Goal: Task Accomplishment & Management: Use online tool/utility

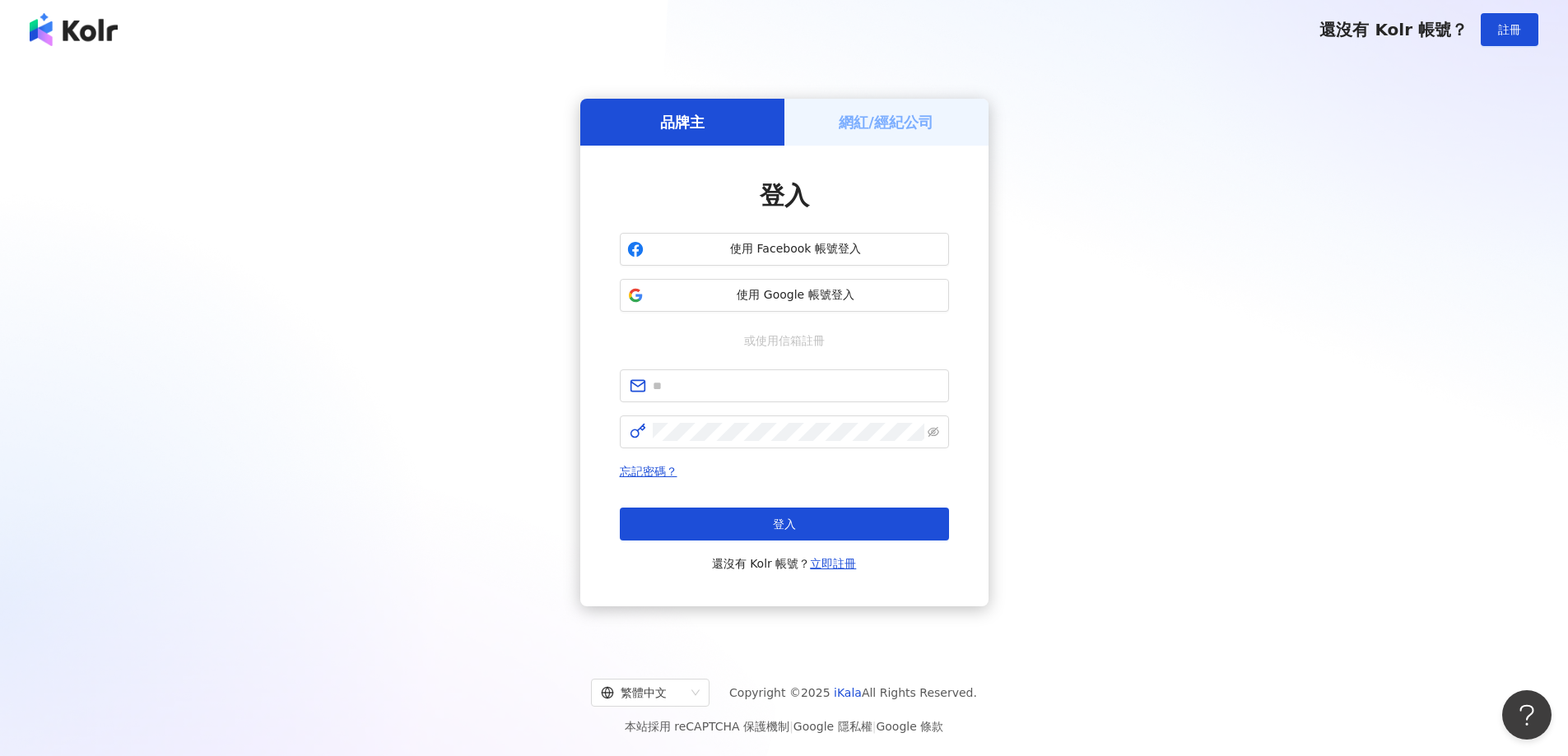
click at [879, 133] on div "網紅/經紀公司" at bounding box center [886, 122] width 204 height 47
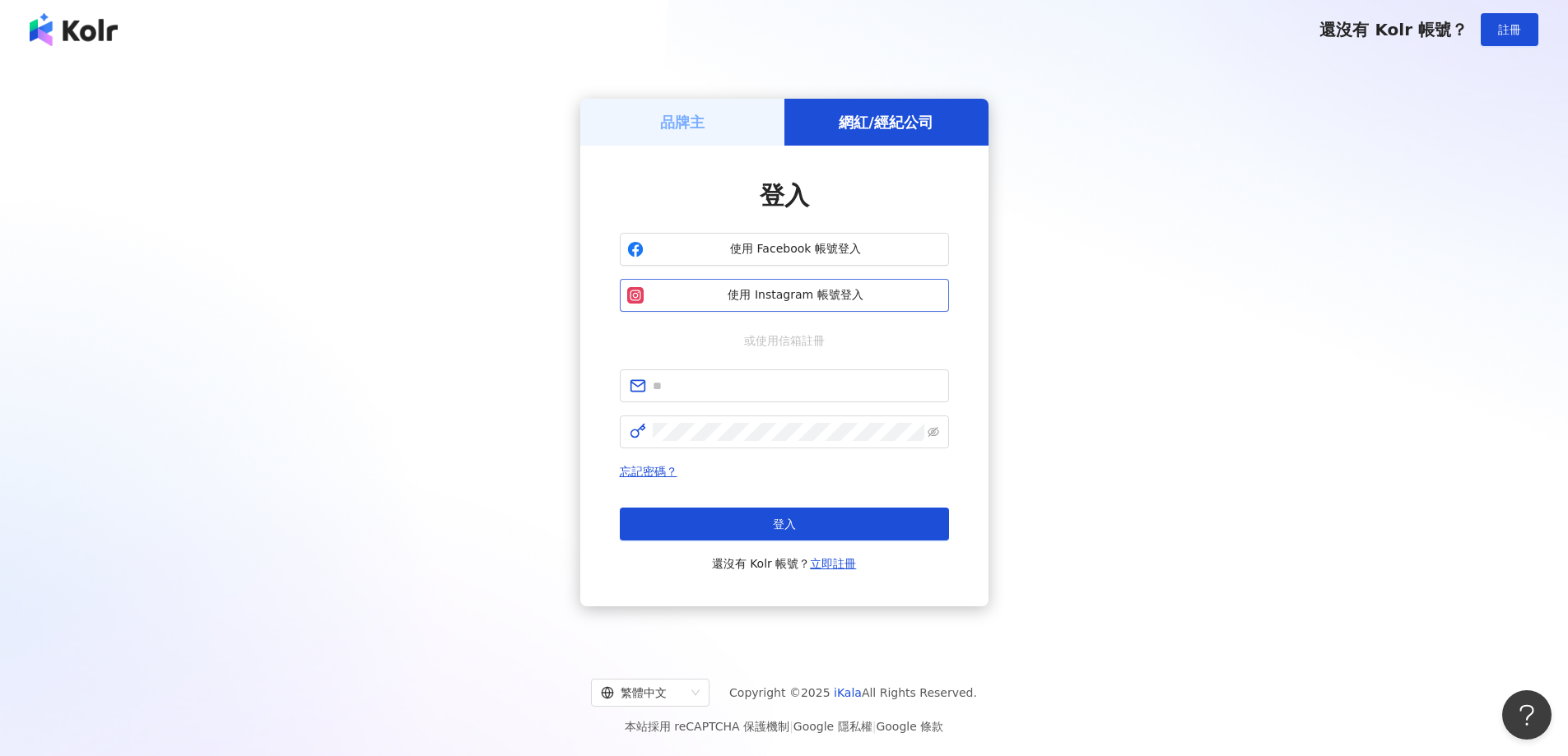
click at [803, 305] on button "使用 Instagram 帳號登入" at bounding box center [784, 295] width 329 height 33
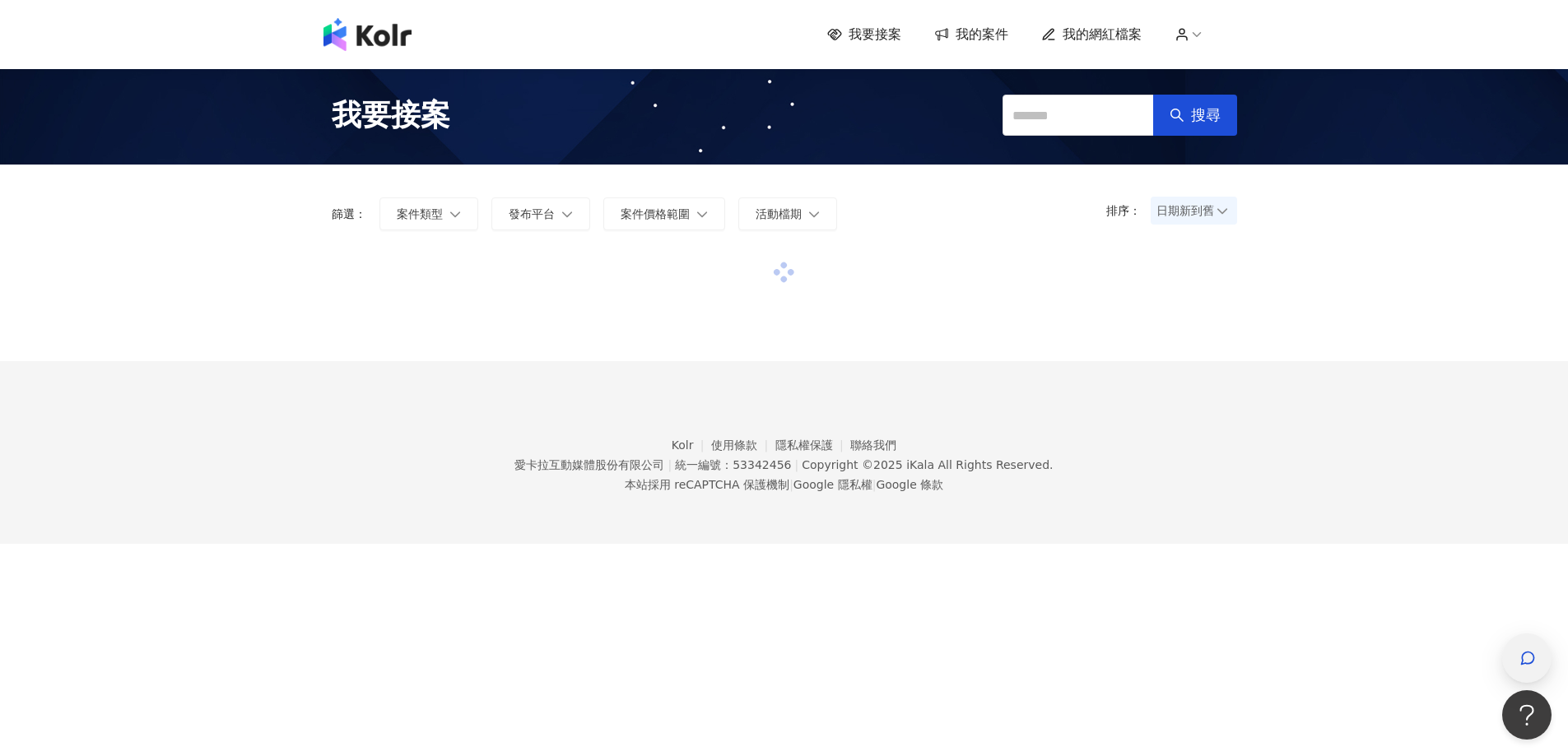
click at [1514, 659] on div "button" at bounding box center [1527, 658] width 50 height 50
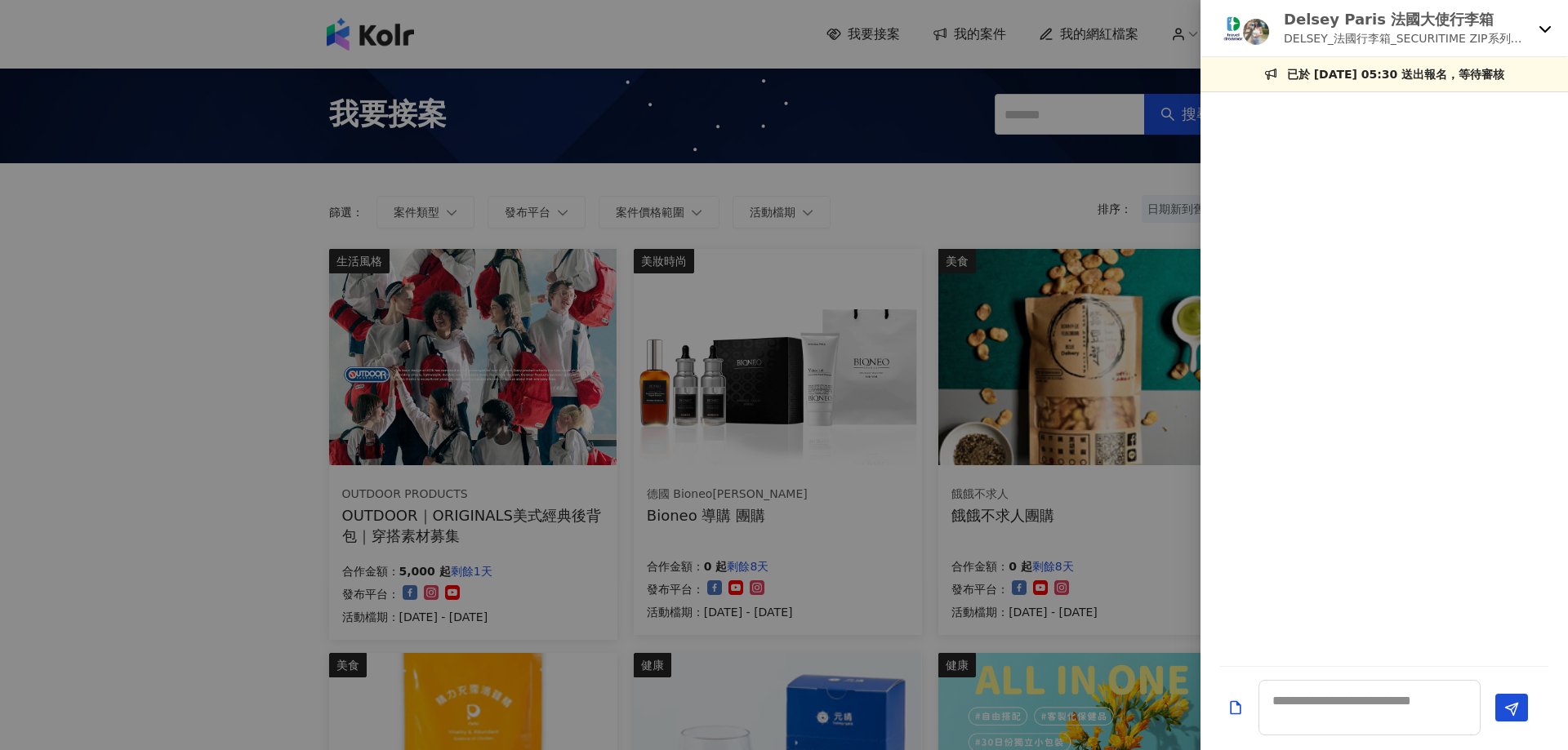
drag, startPoint x: 1543, startPoint y: 31, endPoint x: 1522, endPoint y: 38, distance: 22.1
click at [1543, 31] on icon at bounding box center [1545, 29] width 13 height 13
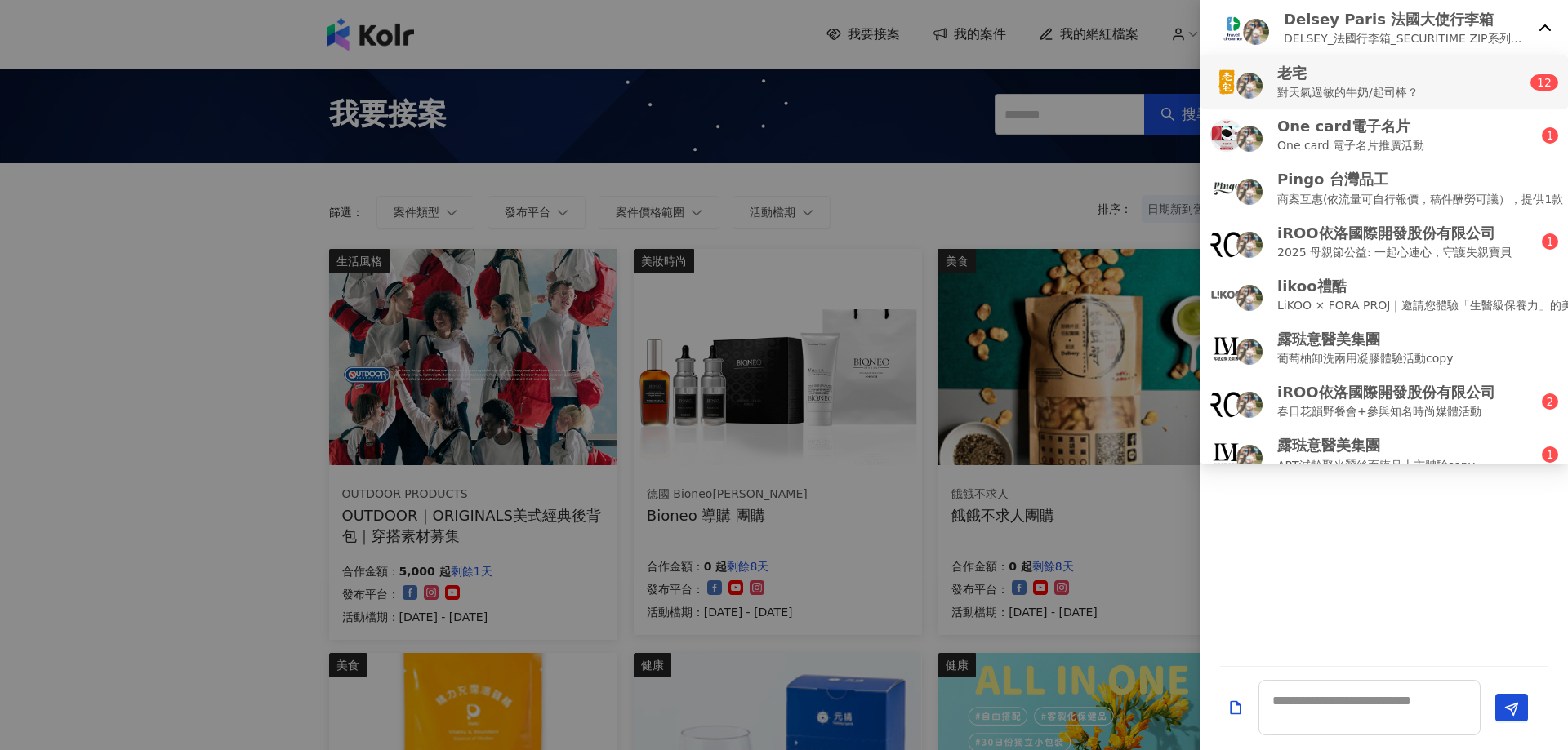
click at [1387, 103] on li "老宅 對天氣過敏的牛奶/起司棒？ 1 2" at bounding box center [1384, 82] width 367 height 53
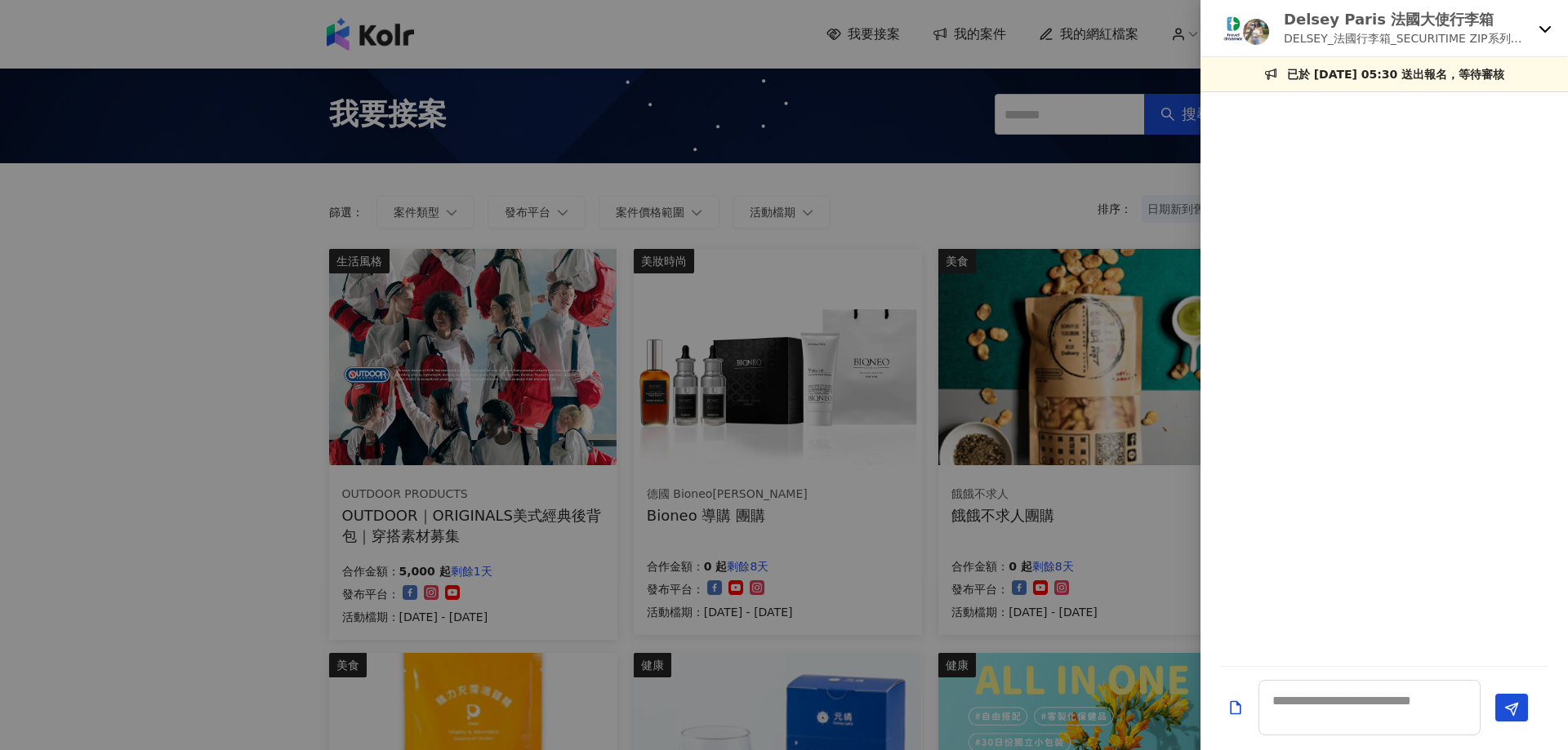
click at [1532, 37] on div "Delsey Paris 法國大使行李箱 DELSEY_法國行李箱_SECURITIME ZIP系列開箱素材募集" at bounding box center [1384, 29] width 367 height 57
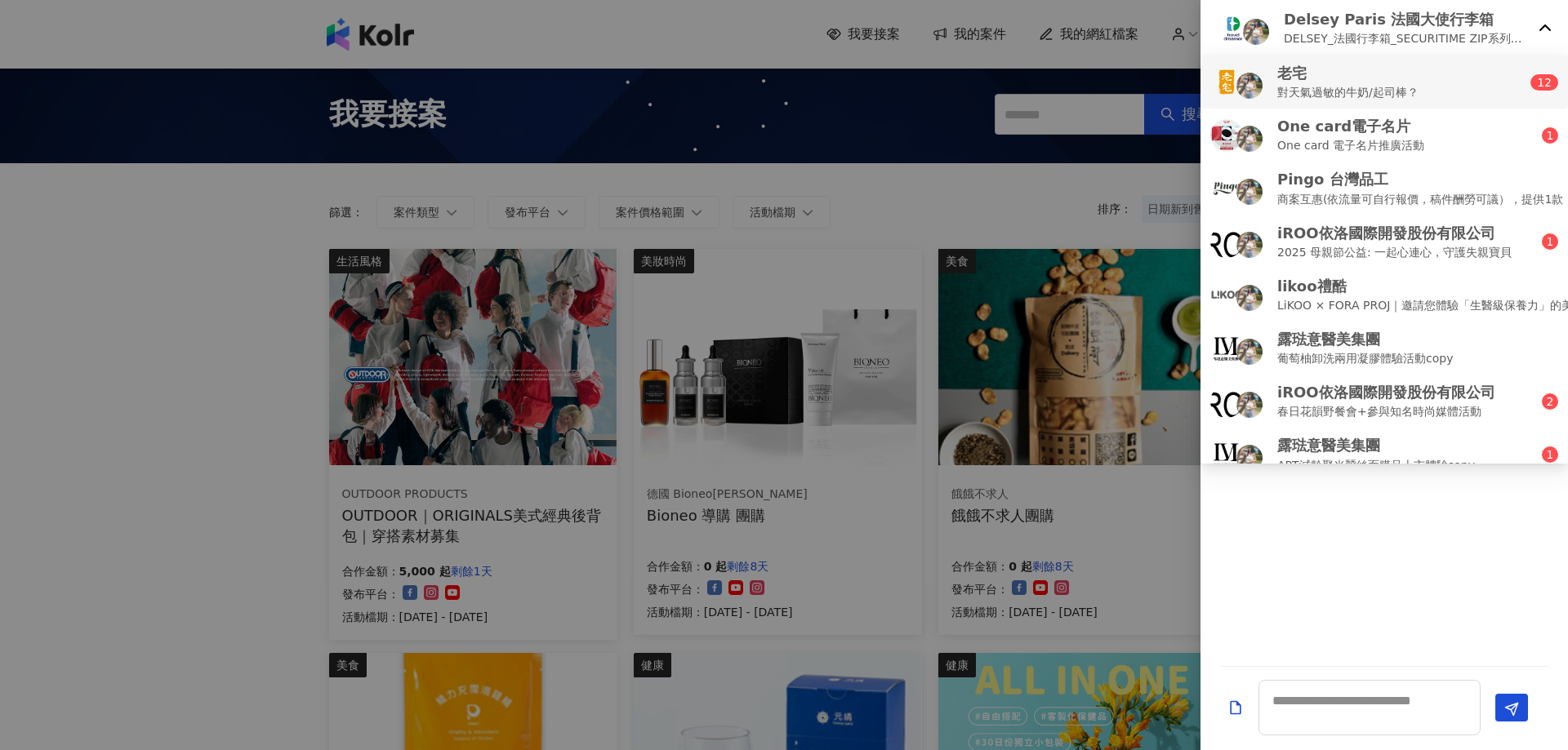
click at [1384, 87] on p "對天氣過敏的牛奶/起司棒？" at bounding box center [1348, 93] width 141 height 18
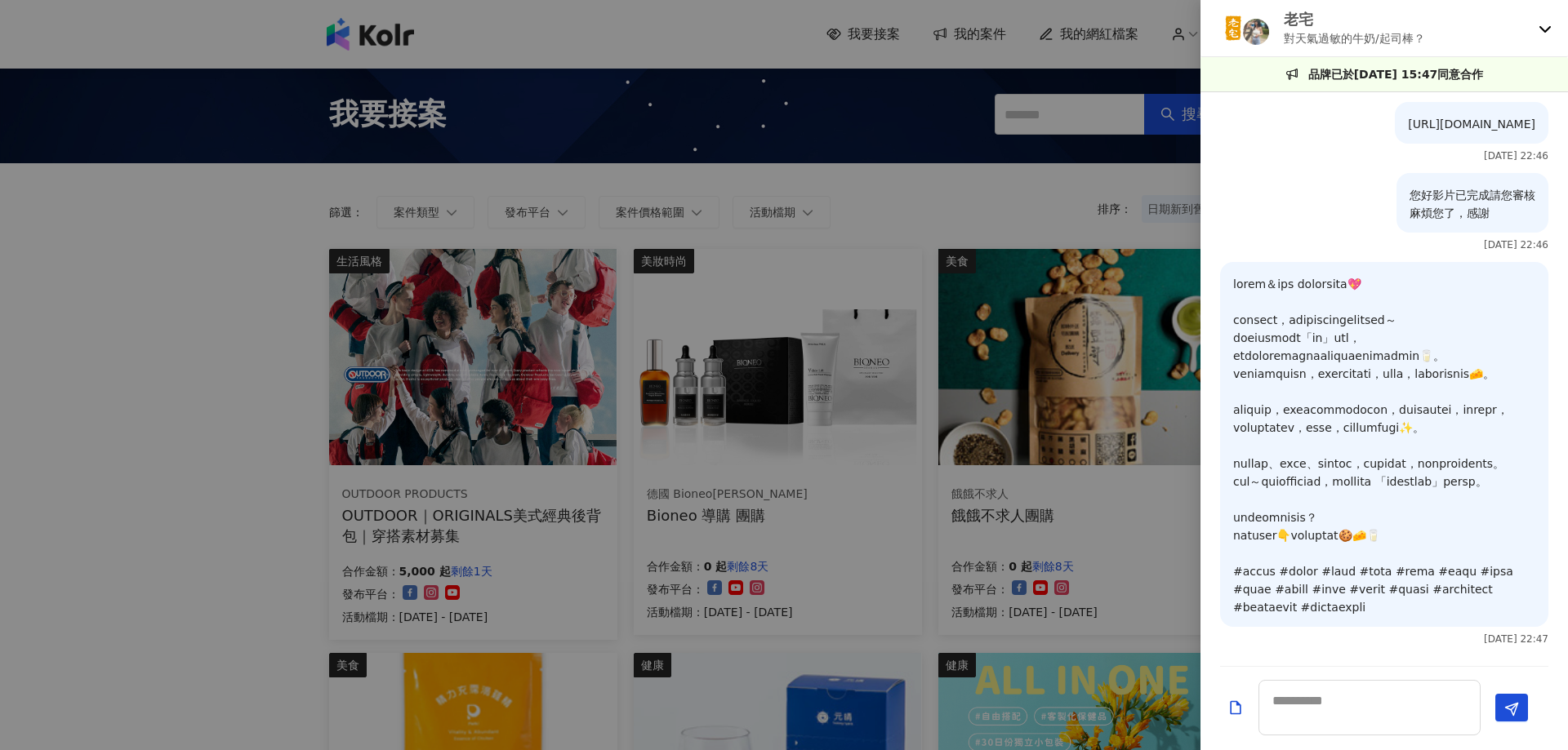
scroll to position [2379, 0]
click at [1054, 55] on div at bounding box center [784, 375] width 1568 height 750
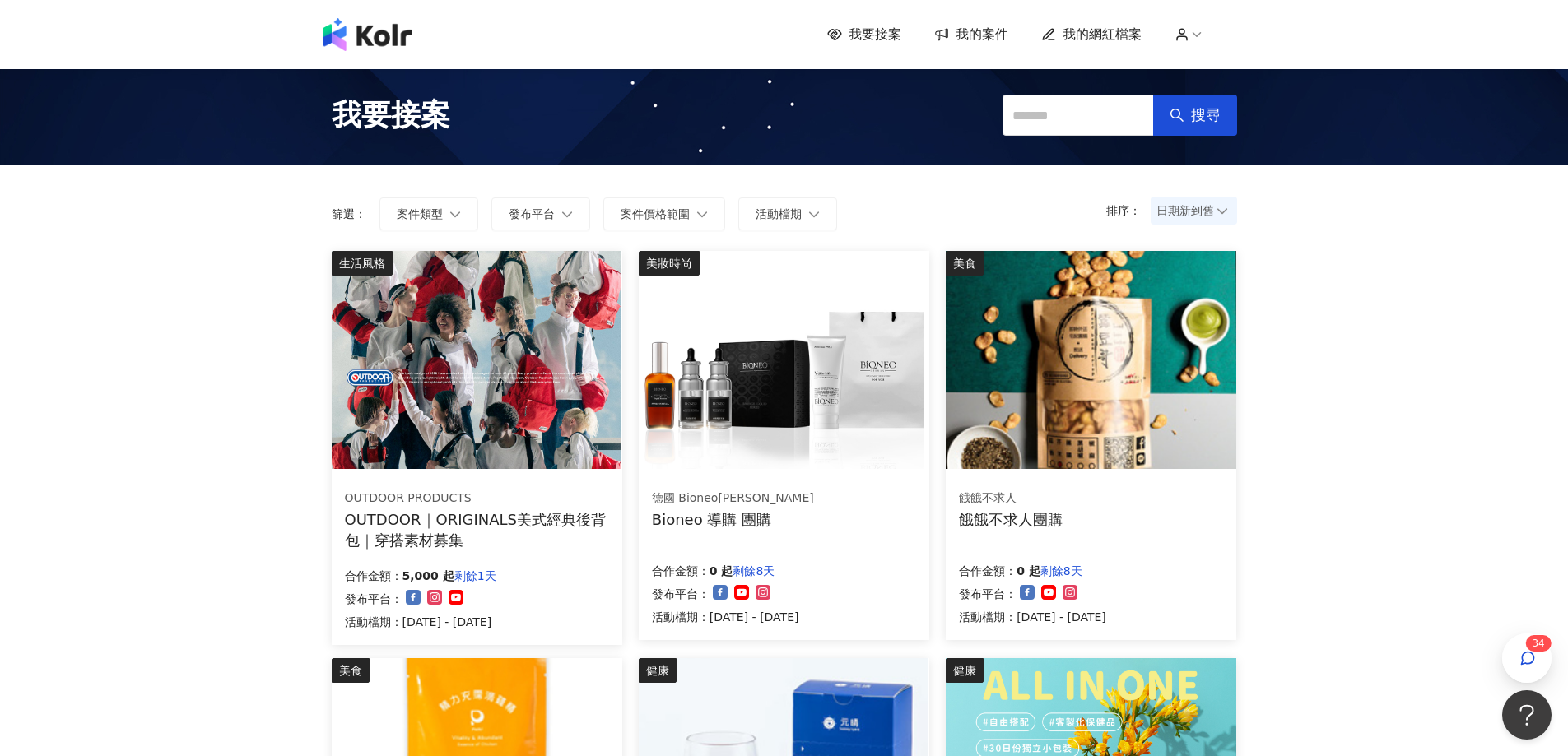
click at [978, 47] on div "我要接案 我的案件 我的網紅檔案 3 4" at bounding box center [784, 35] width 938 height 33
click at [978, 27] on span "我的案件" at bounding box center [982, 35] width 53 height 18
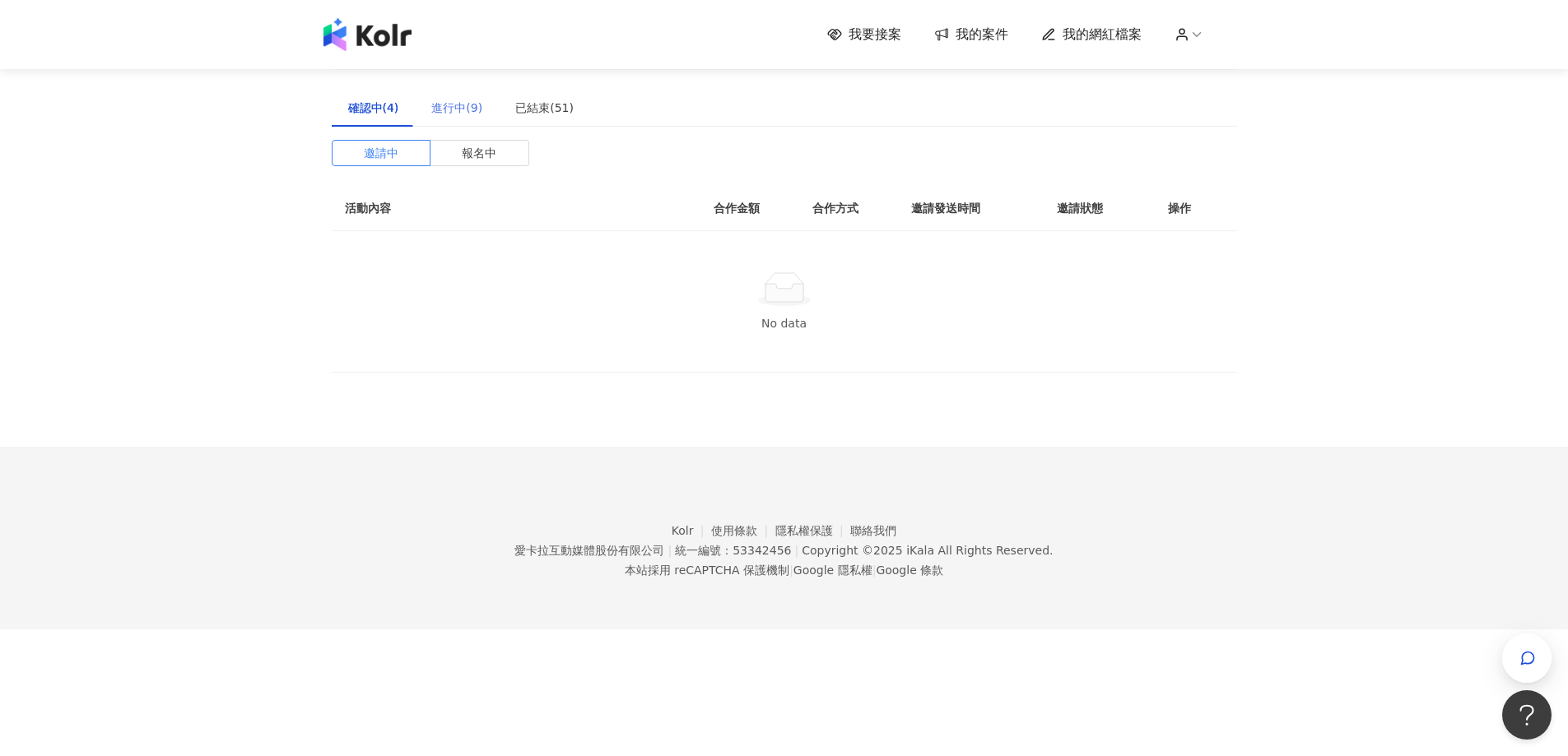
click at [463, 120] on div "進行中(9)" at bounding box center [457, 108] width 84 height 38
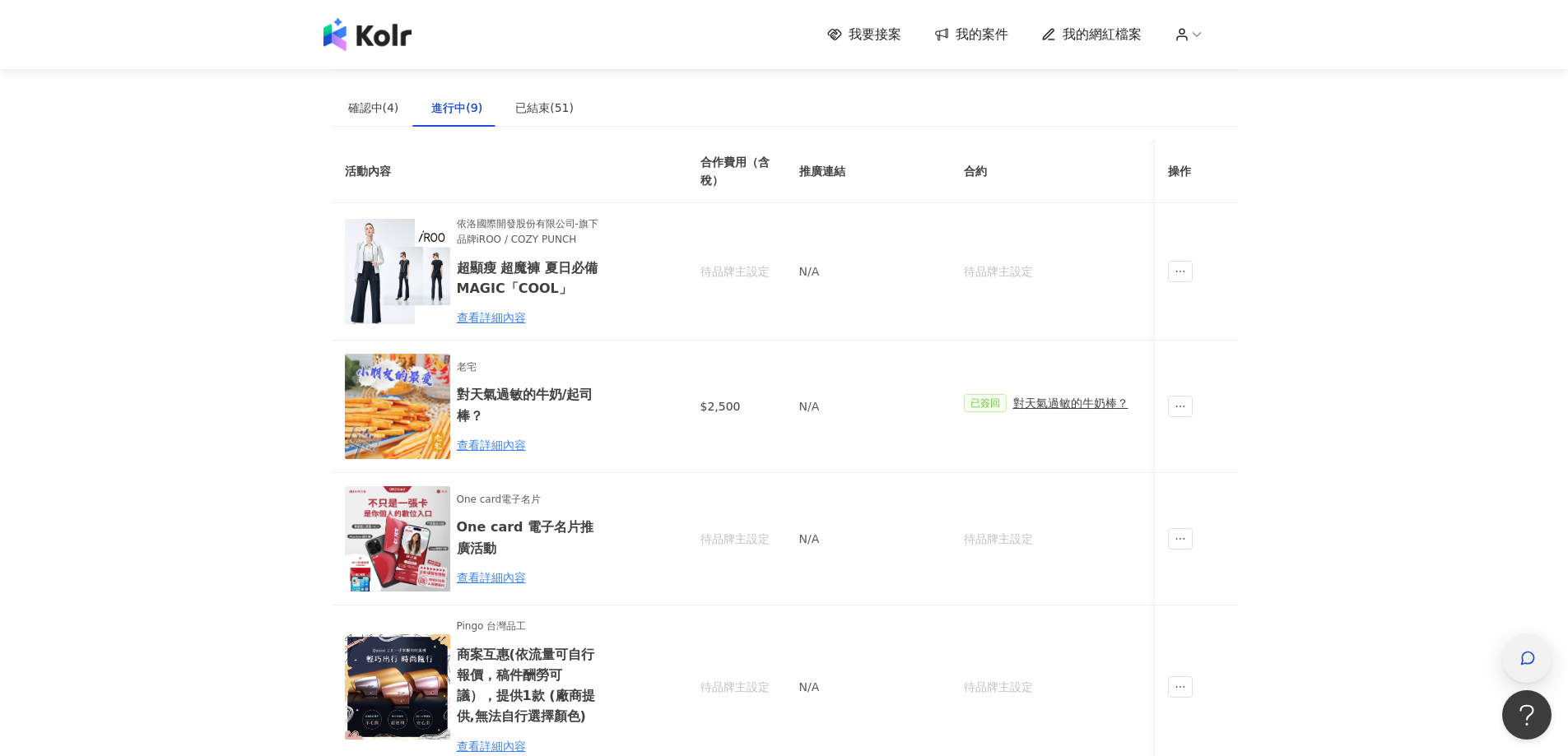
click at [1525, 657] on icon "button" at bounding box center [1528, 658] width 17 height 17
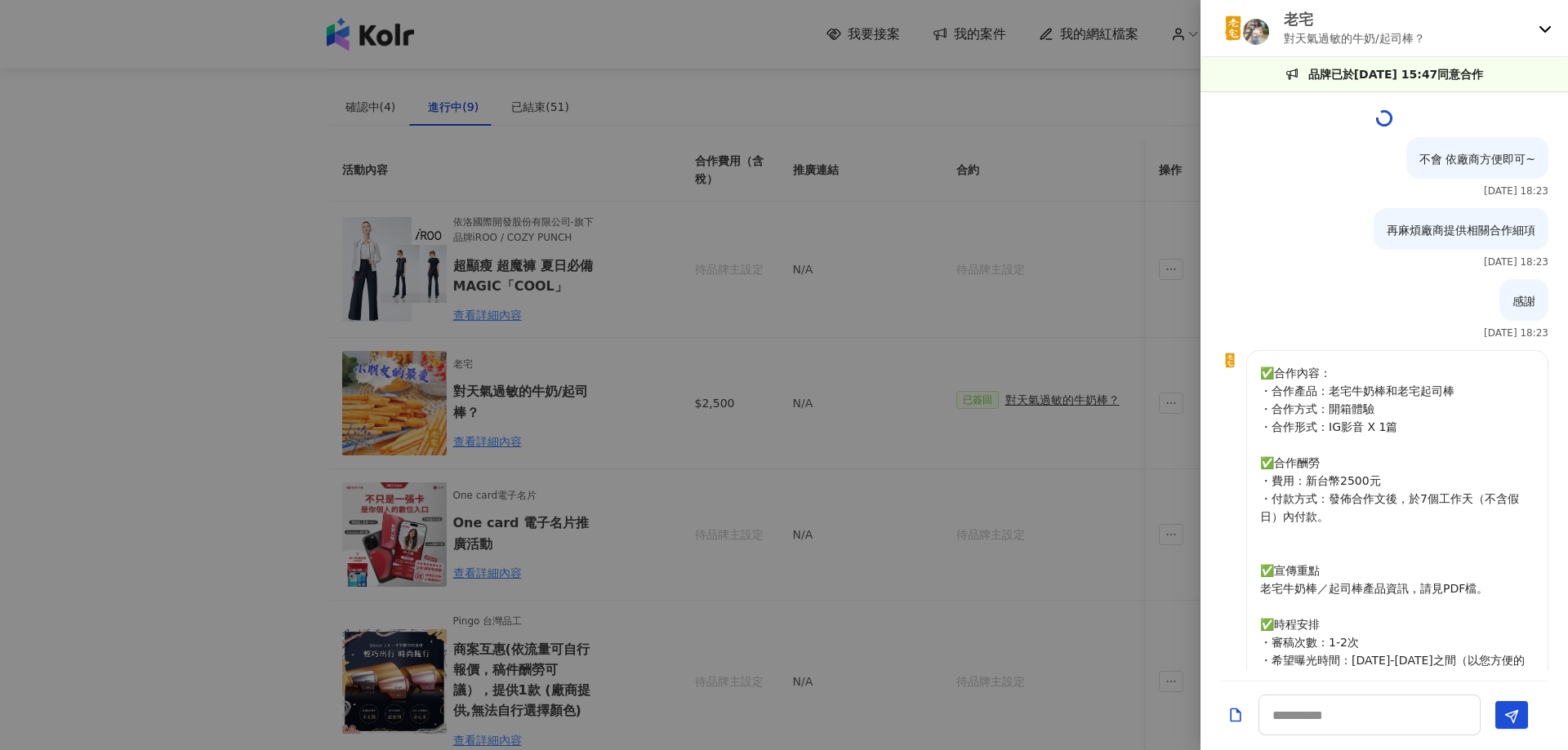
scroll to position [2365, 0]
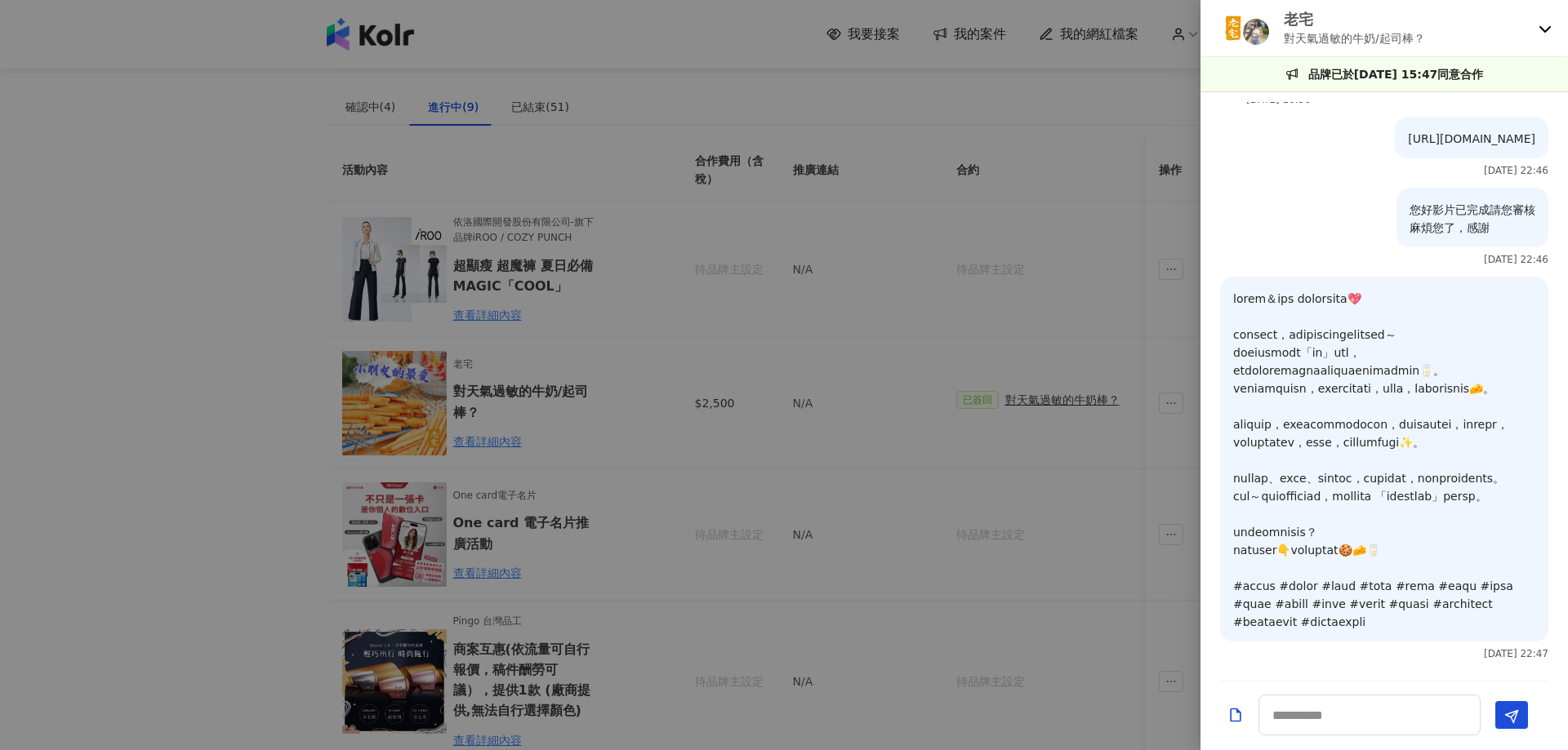
click at [1546, 29] on icon at bounding box center [1545, 29] width 13 height 13
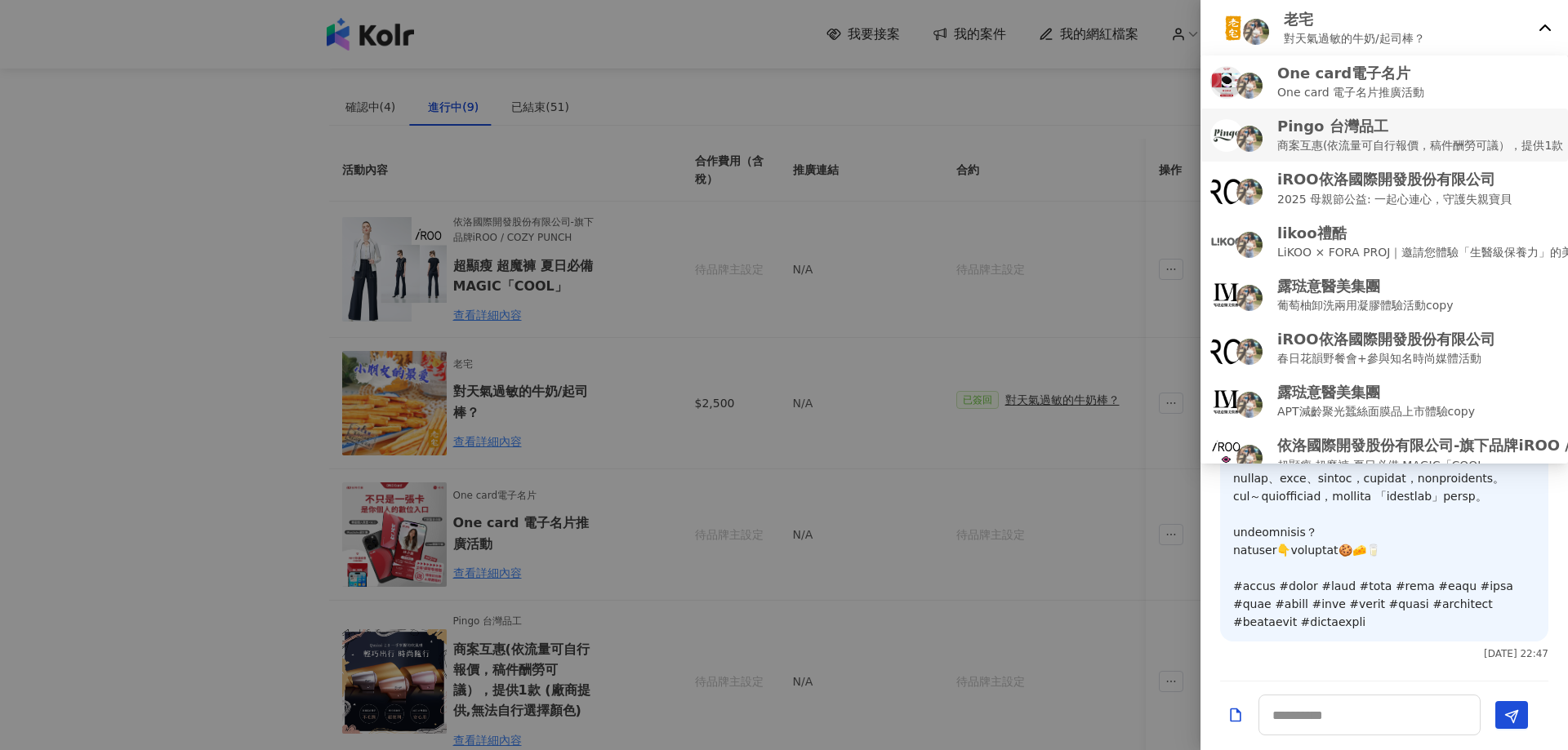
click at [1379, 145] on p "商案互惠(依流量可自行報價，稿件酬勞可議），提供1款 (廠商提供,無法自行選擇顏色)" at bounding box center [1497, 145] width 439 height 18
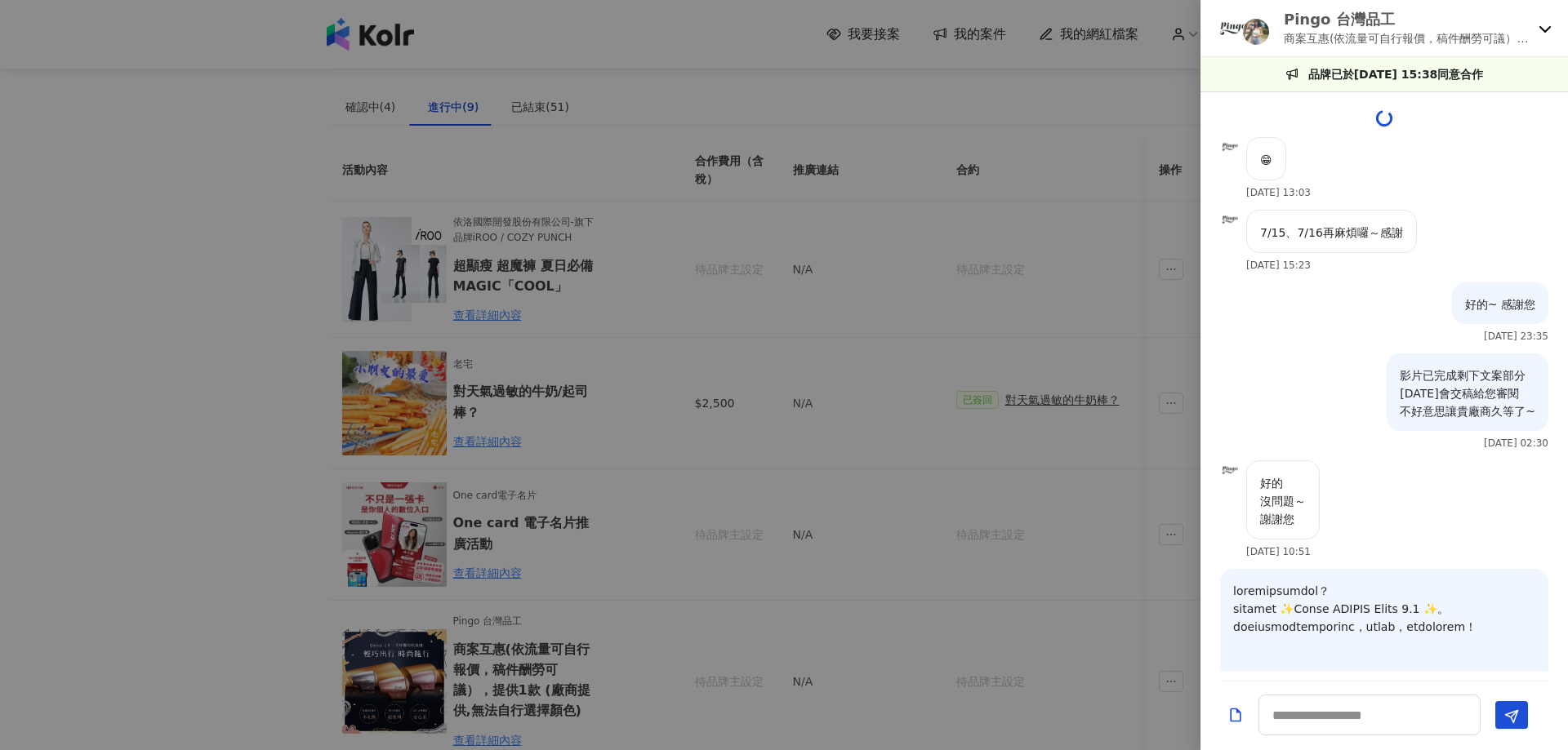
click at [1549, 35] on div "Pingo 台灣品工 商案互惠(依流量可自行報價，稿件酬勞可議），提供1款 (廠商提供,無法自行選擇顏色)" at bounding box center [1384, 29] width 367 height 57
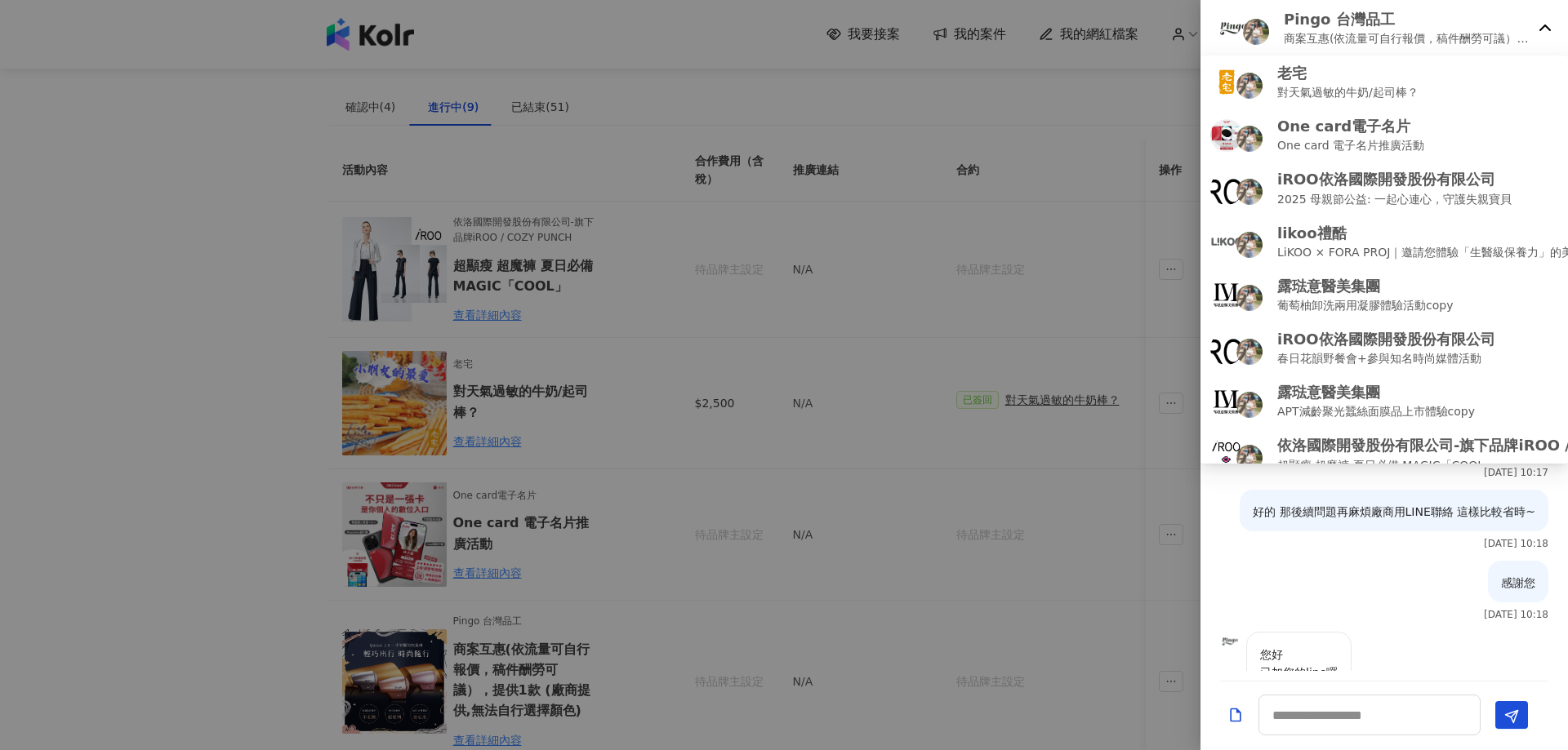
scroll to position [3337, 0]
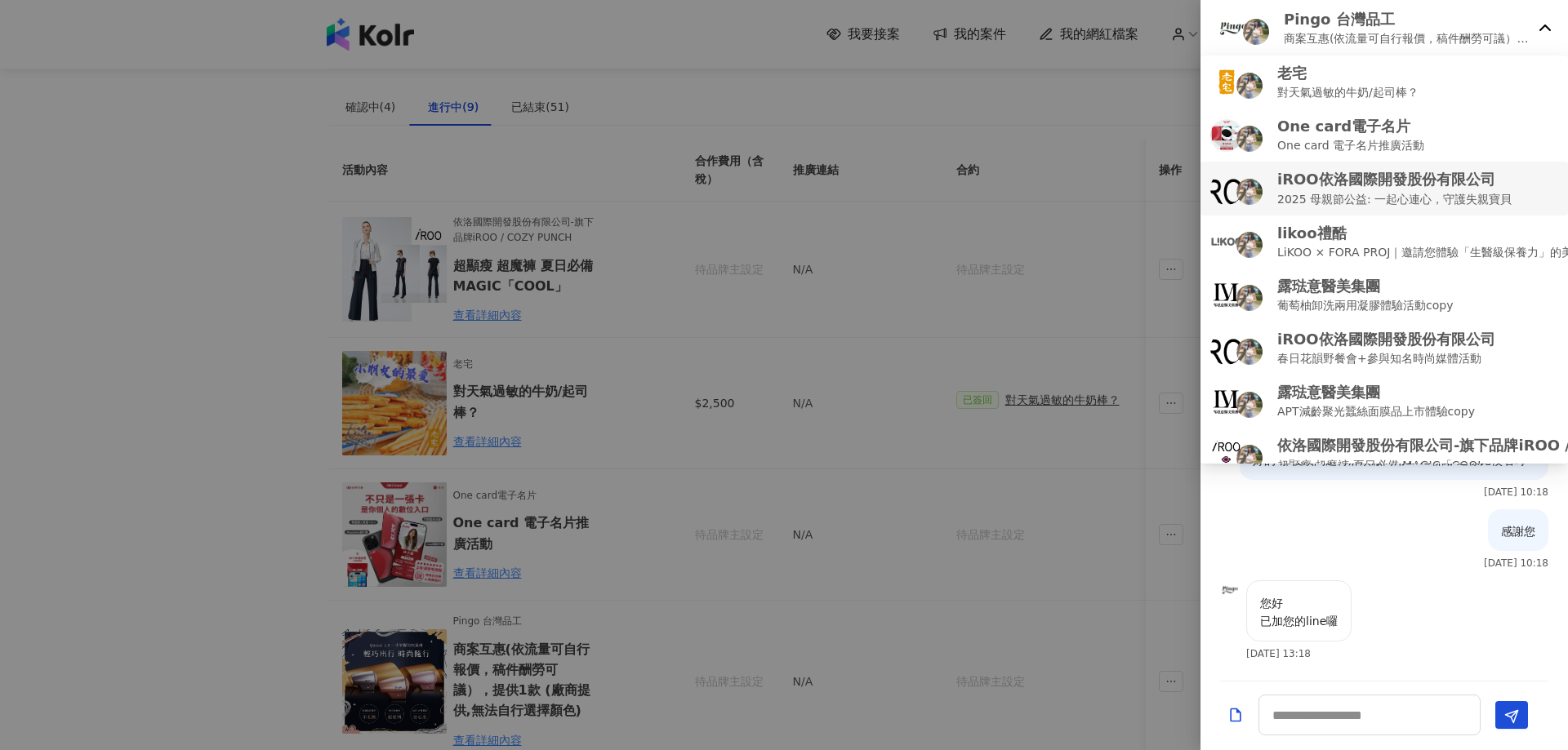
click at [1351, 198] on p "2025 母親節公益: 一起心連心，守護失親寶貝" at bounding box center [1394, 199] width 234 height 18
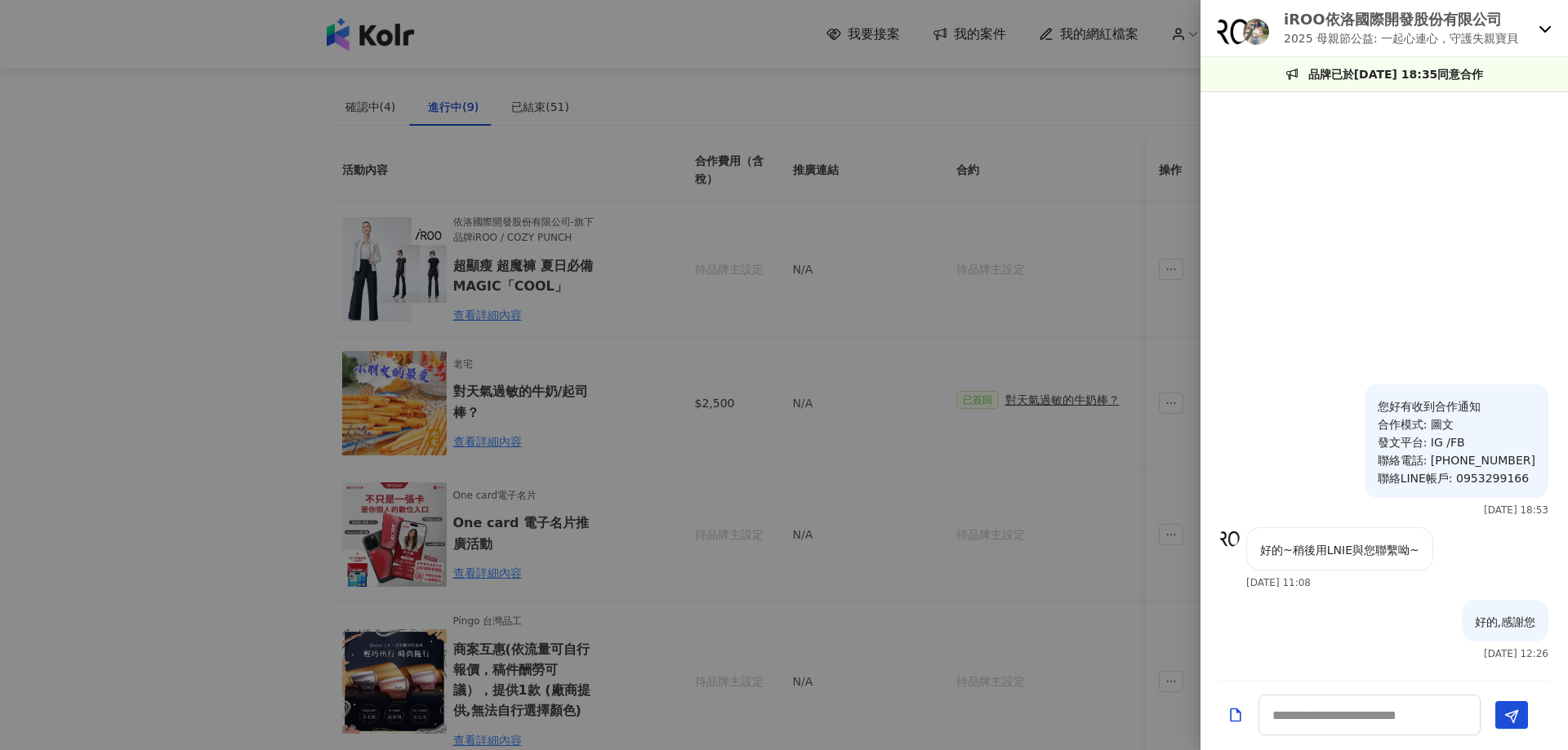
click at [1548, 34] on icon at bounding box center [1545, 29] width 13 height 13
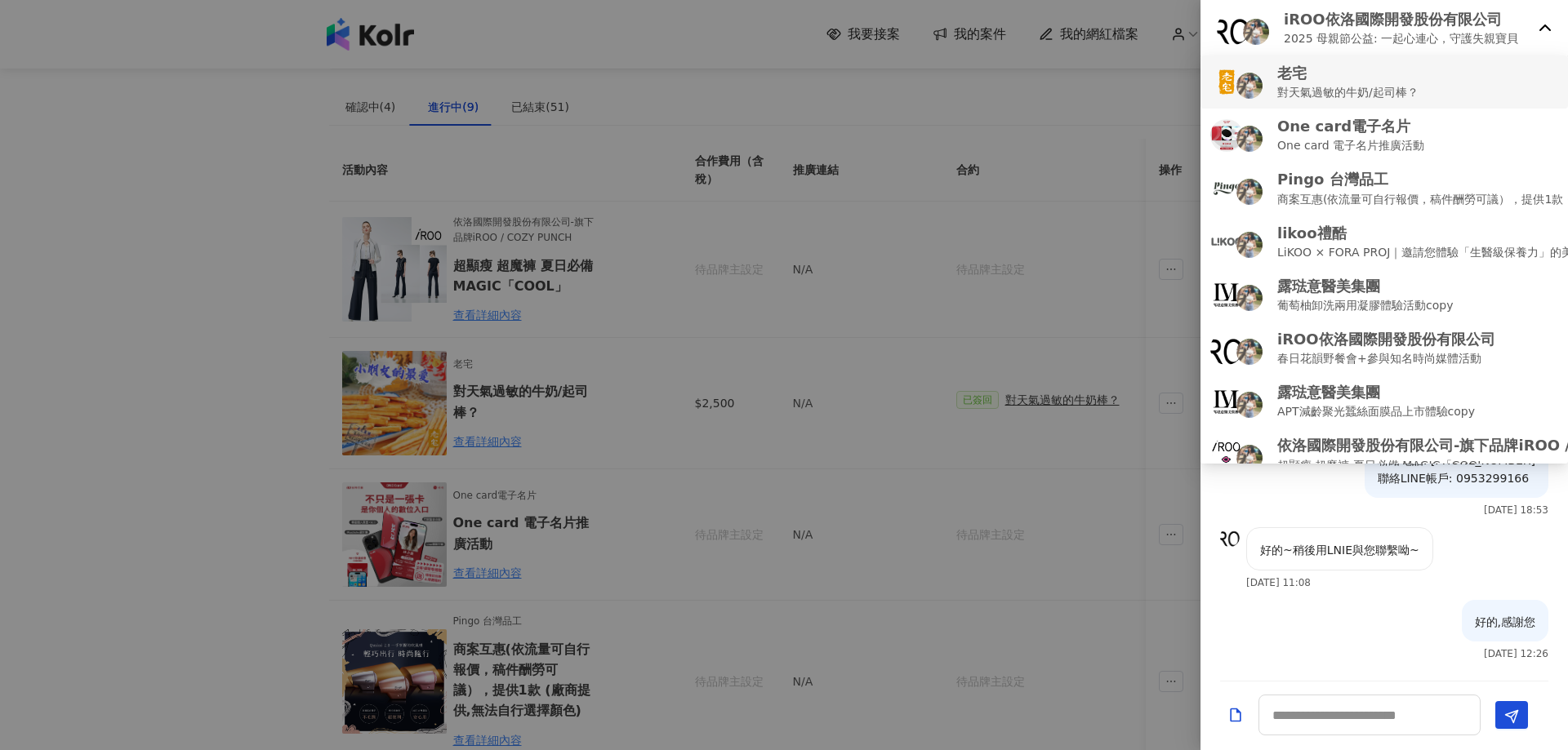
click at [1345, 86] on p "對天氣過敏的牛奶/起司棒？" at bounding box center [1348, 93] width 141 height 18
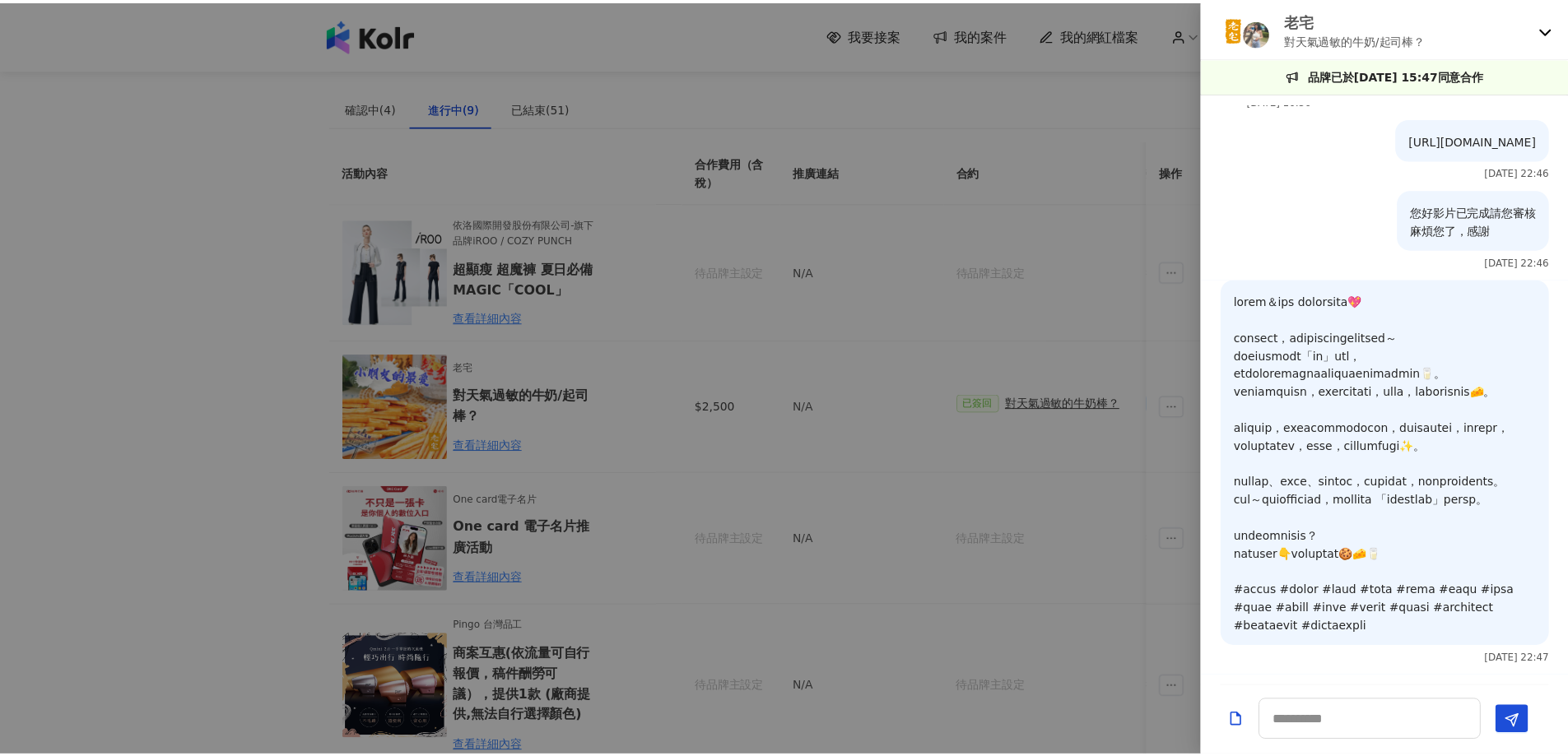
scroll to position [2384, 0]
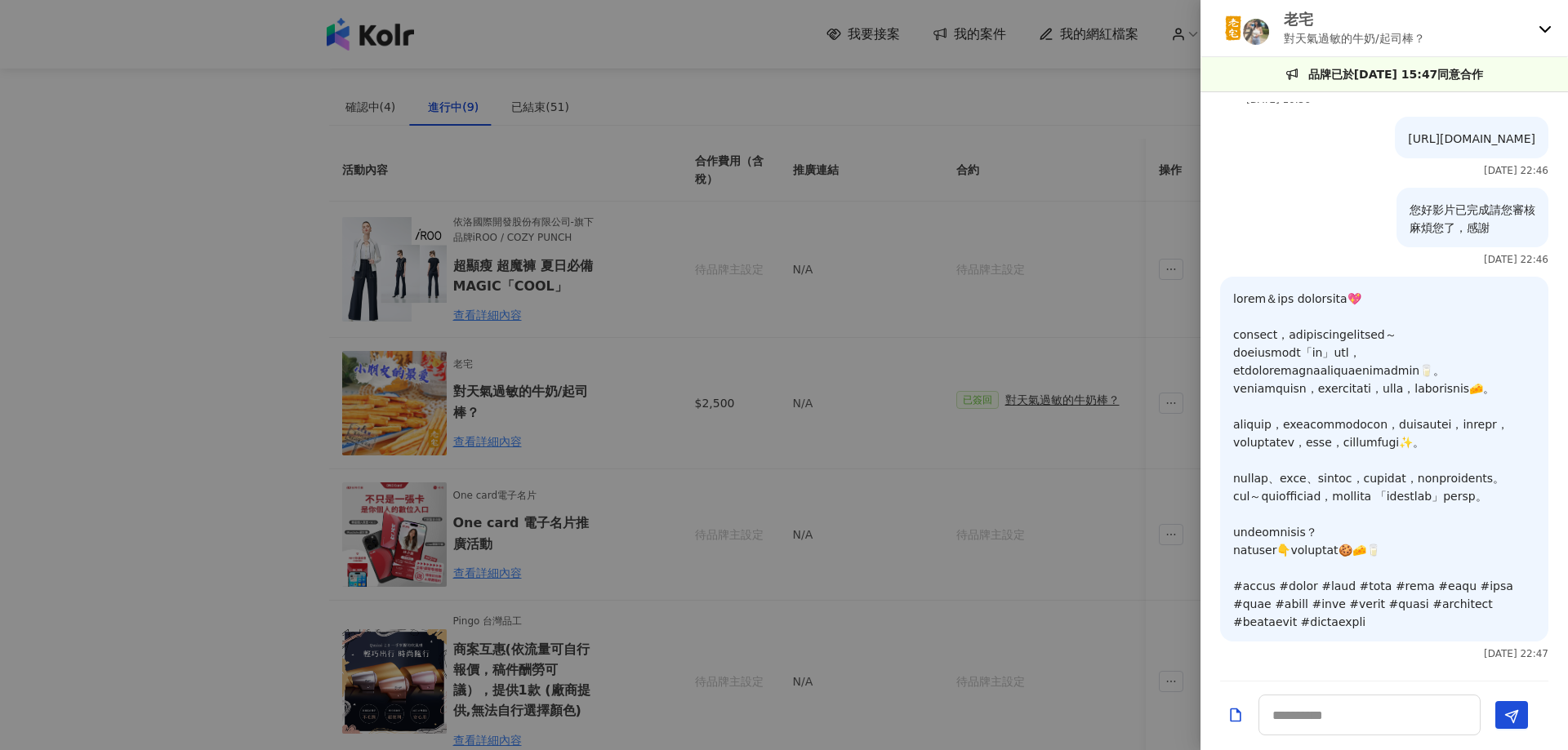
click at [690, 187] on div at bounding box center [784, 375] width 1568 height 750
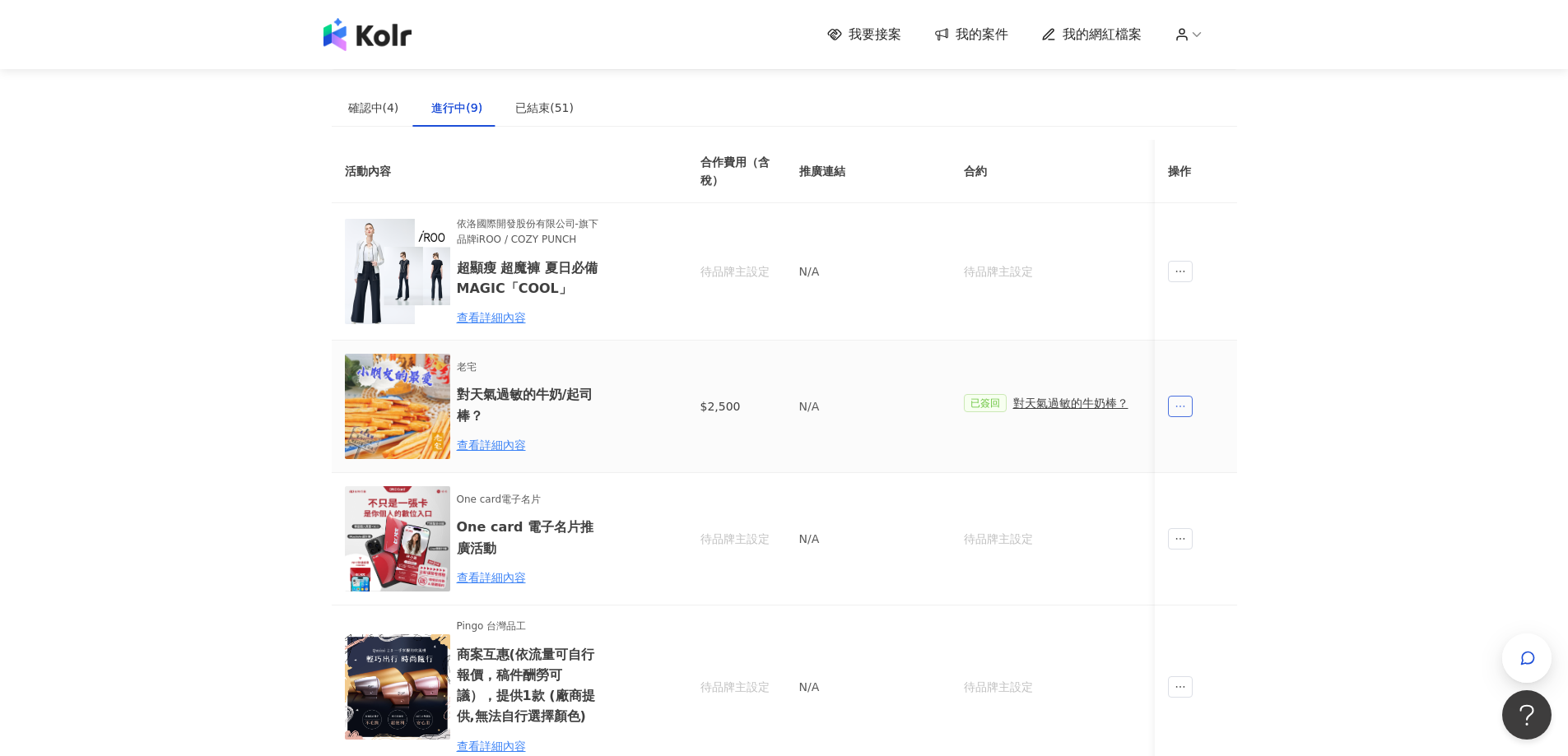
click at [1183, 409] on icon "ellipsis" at bounding box center [1180, 406] width 12 height 12
click at [1219, 401] on td at bounding box center [1196, 407] width 83 height 132
drag, startPoint x: 1225, startPoint y: 399, endPoint x: 1193, endPoint y: 401, distance: 32.1
click at [1159, 397] on td at bounding box center [1196, 407] width 83 height 132
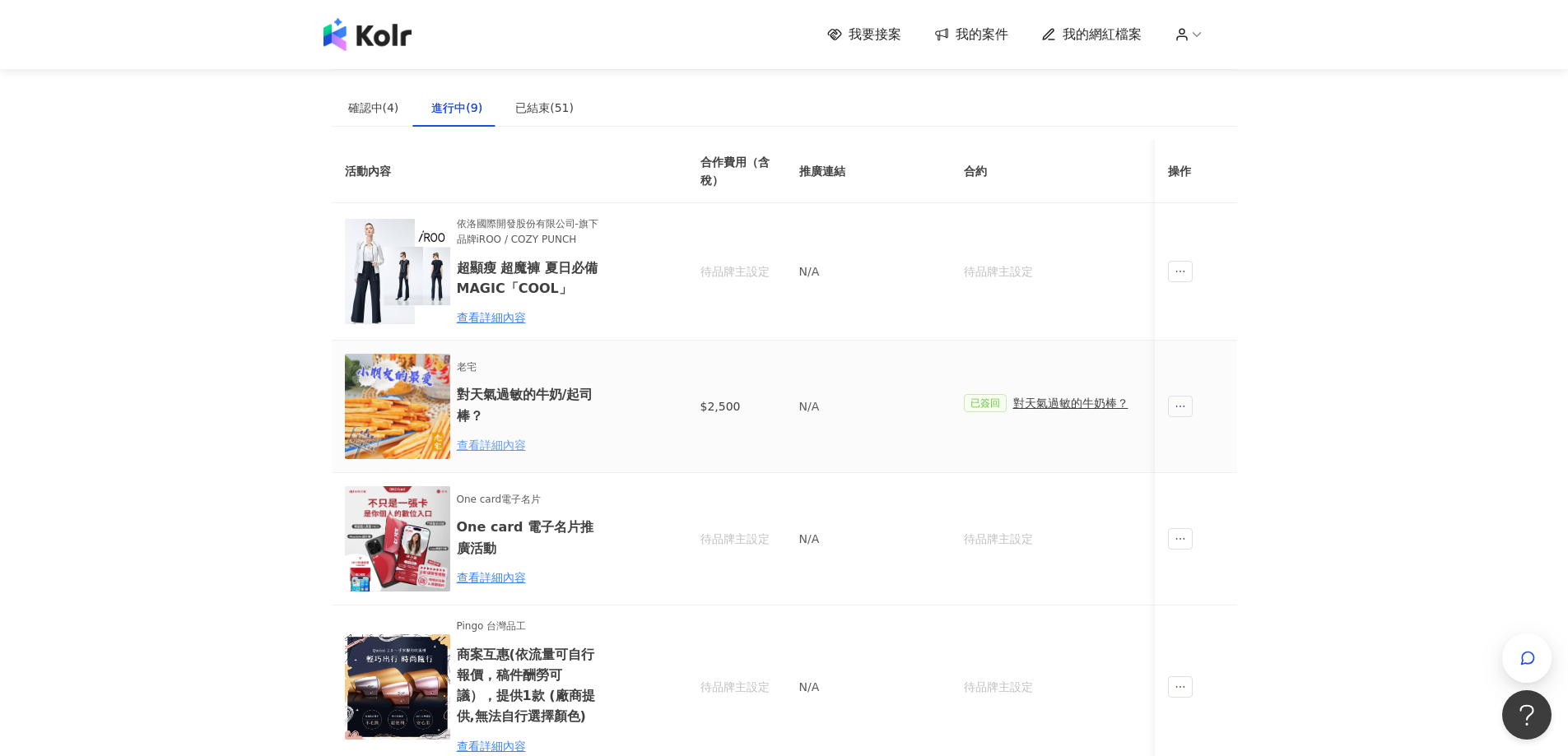
click at [522, 440] on div "查看詳細內容" at bounding box center [528, 445] width 144 height 18
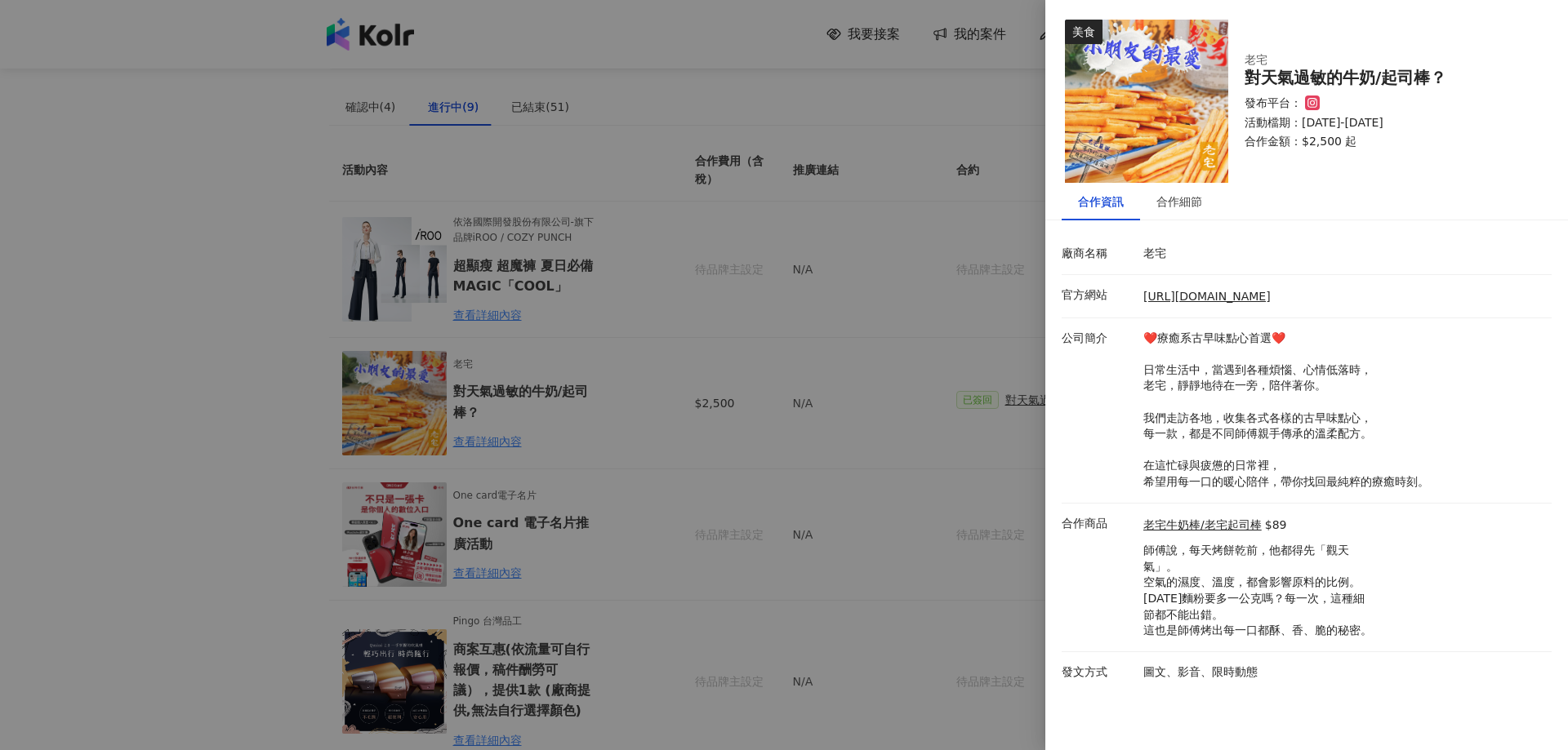
click at [655, 372] on div at bounding box center [784, 375] width 1568 height 750
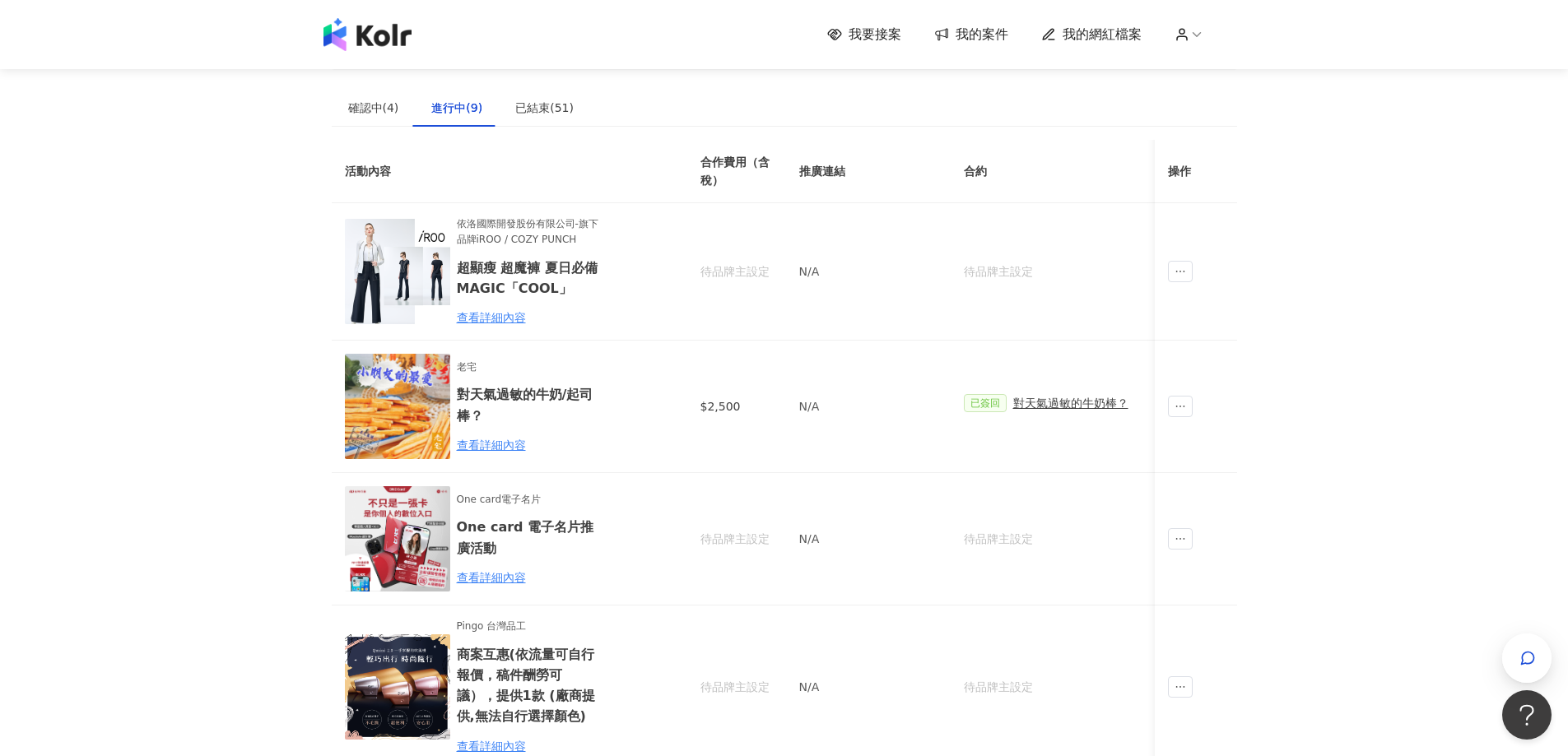
click at [893, 37] on span "我要接案" at bounding box center [875, 35] width 53 height 18
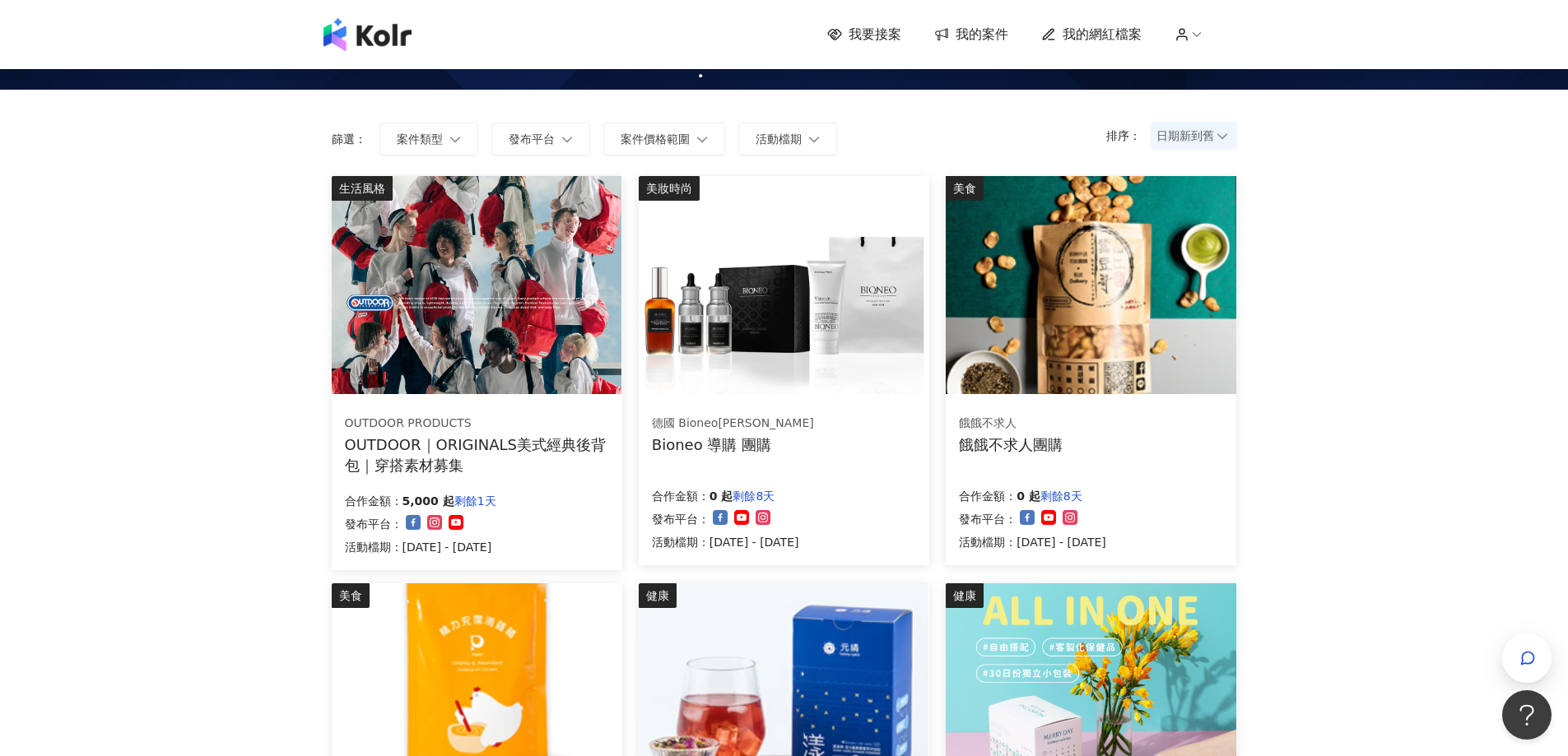
scroll to position [83, 0]
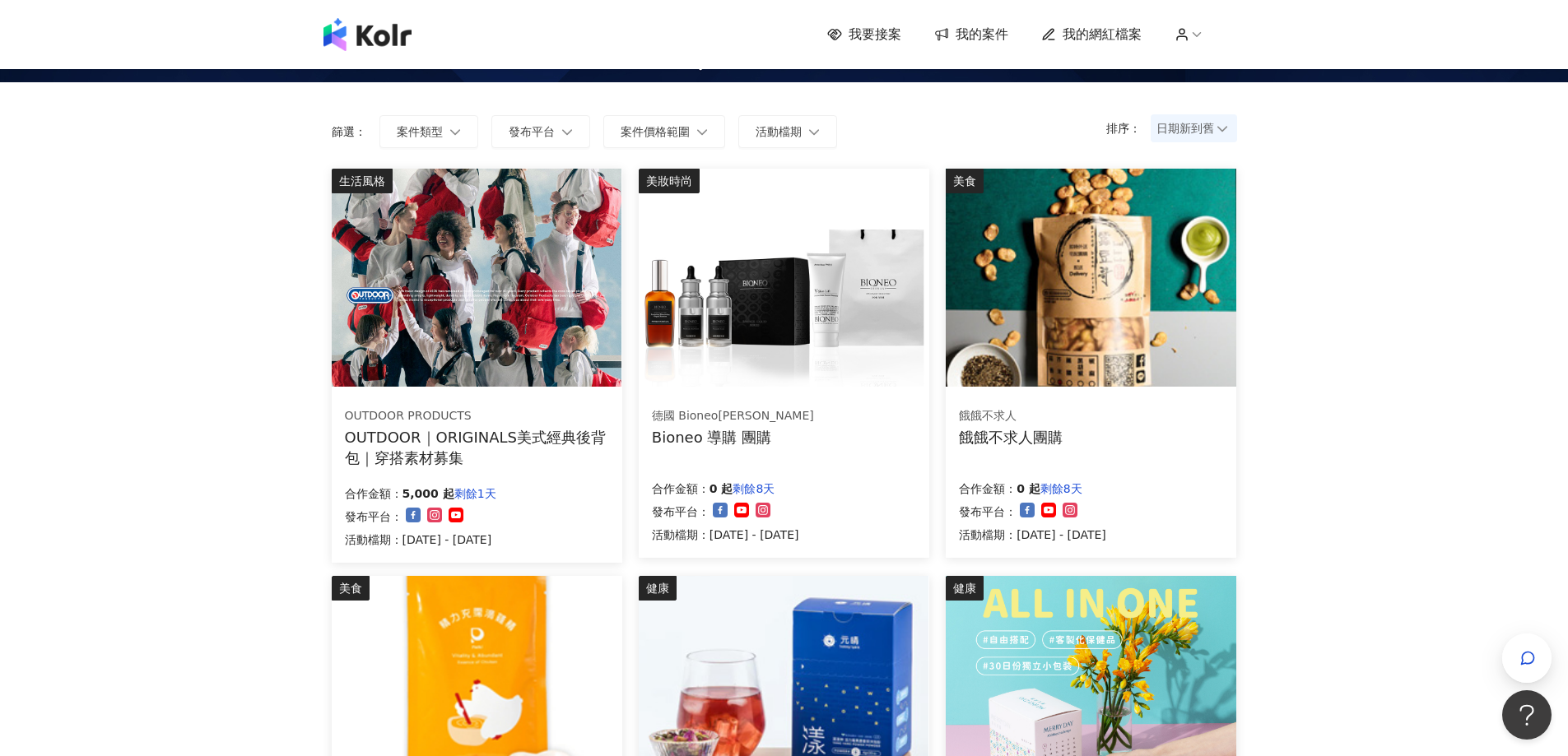
click at [1191, 122] on span "日期新到舊" at bounding box center [1193, 129] width 75 height 25
click at [1193, 220] on div "日期新到舊" at bounding box center [1193, 219] width 60 height 18
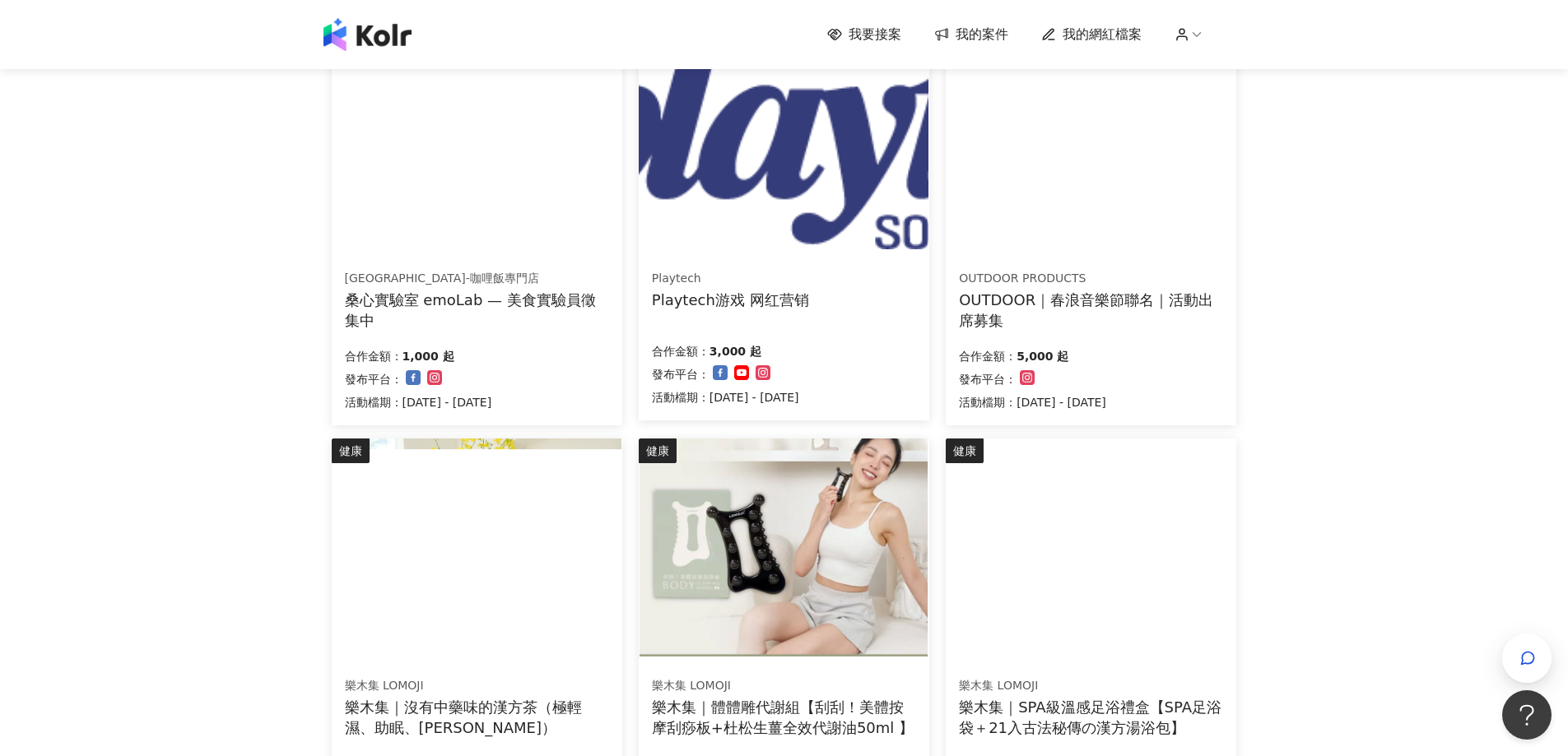
scroll to position [0, 0]
